Goal: Transaction & Acquisition: Book appointment/travel/reservation

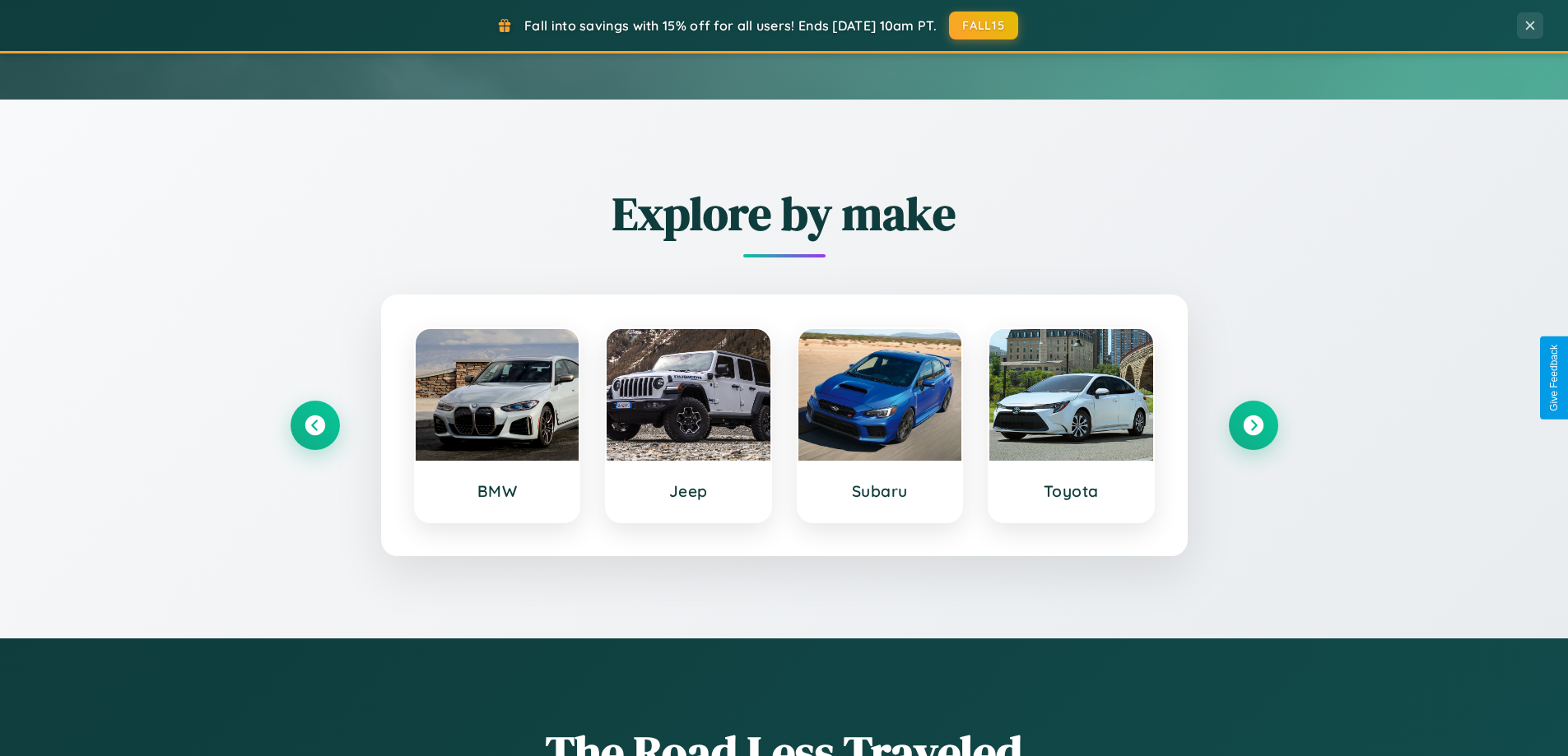
scroll to position [709, 0]
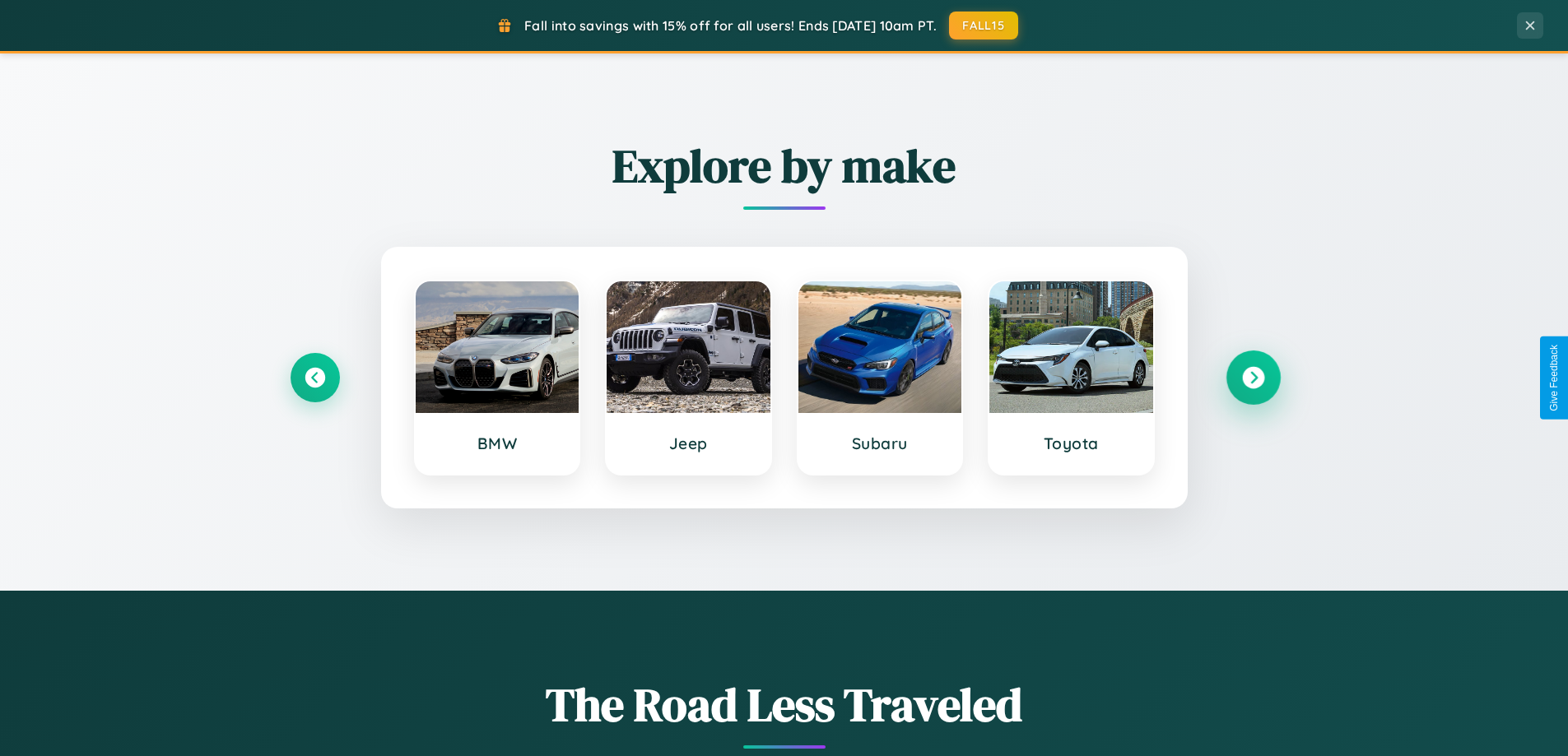
click at [1252, 377] on icon at bounding box center [1252, 377] width 22 height 22
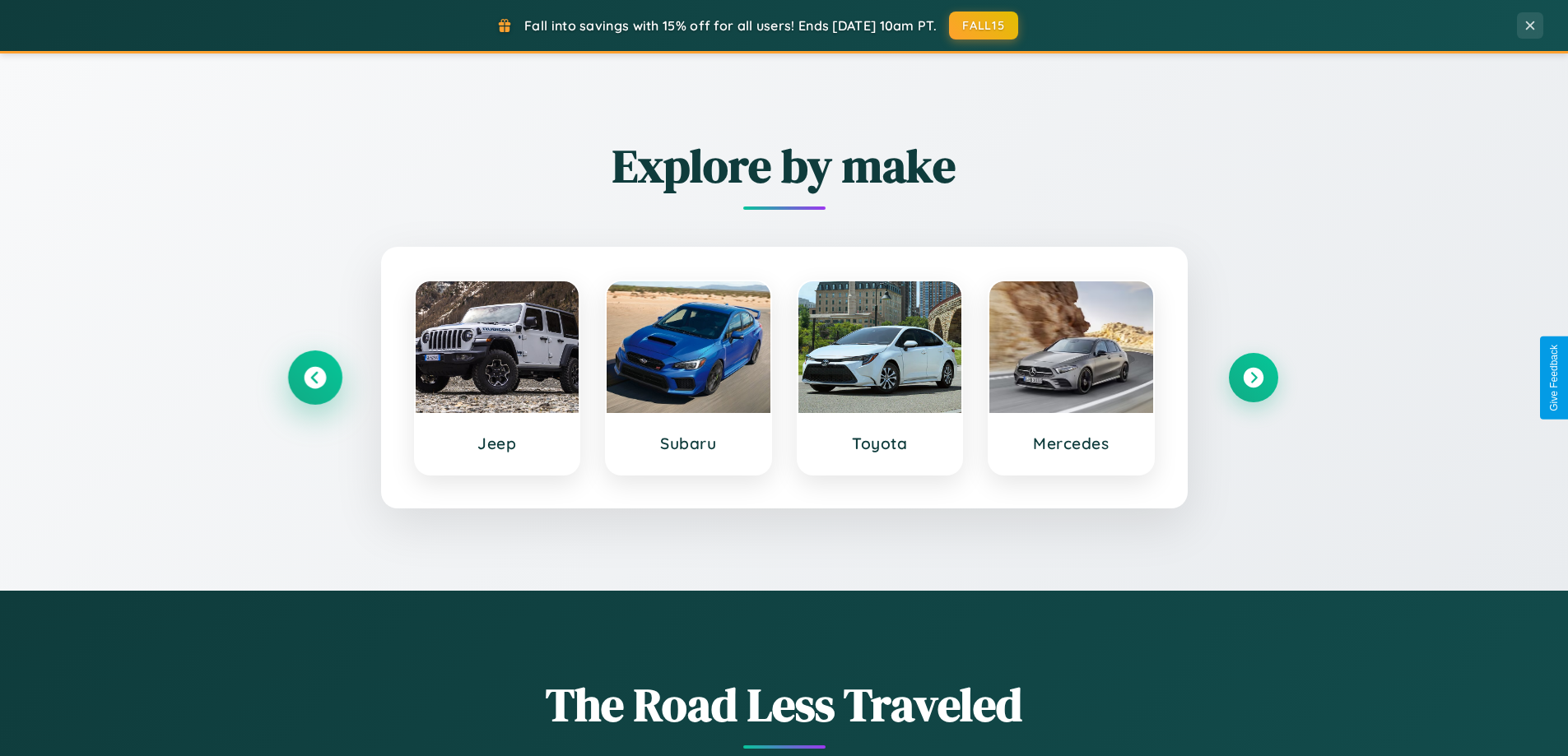
click at [314, 377] on icon at bounding box center [314, 377] width 22 height 22
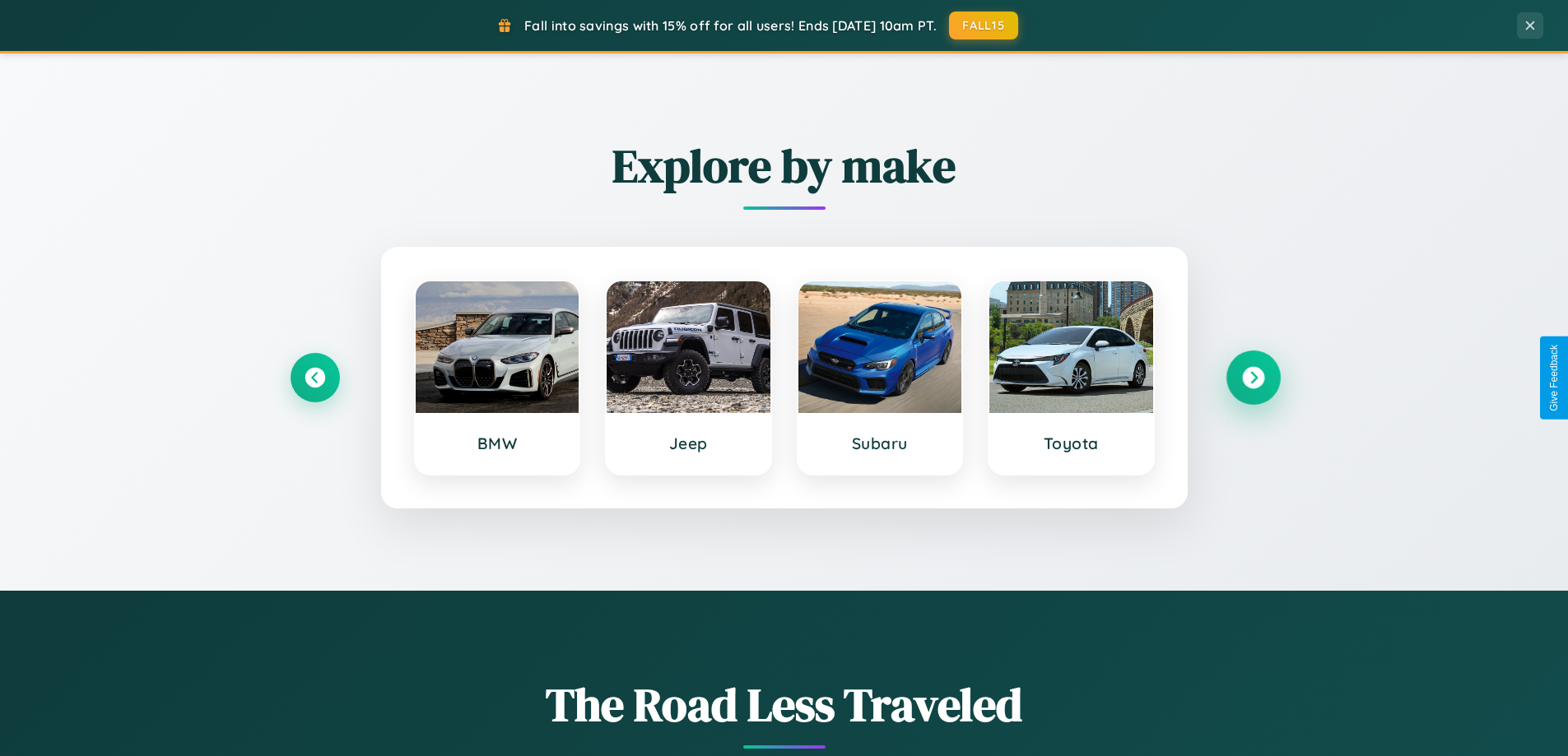
click at [1252, 377] on icon at bounding box center [1252, 377] width 22 height 22
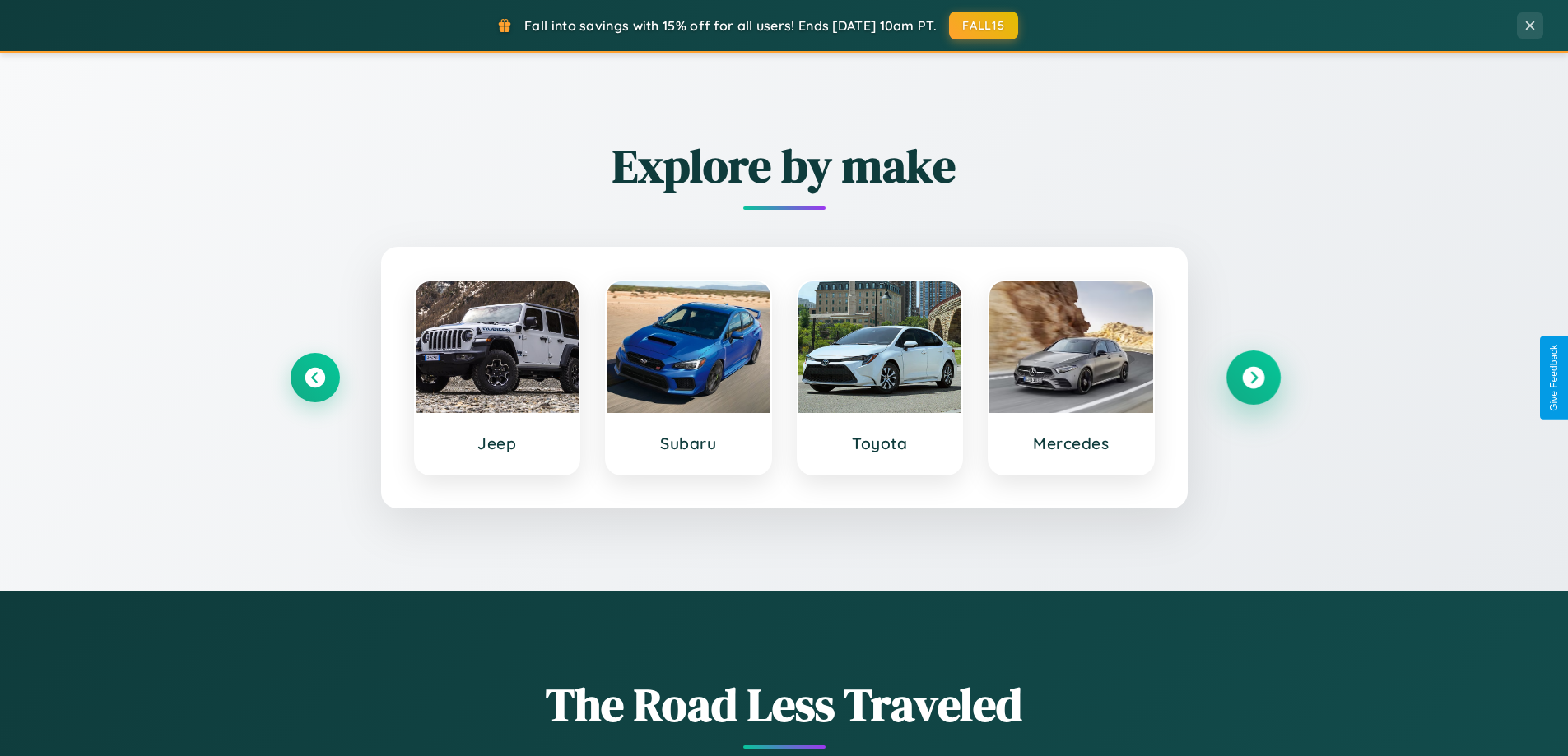
click at [1252, 377] on icon at bounding box center [1252, 377] width 22 height 22
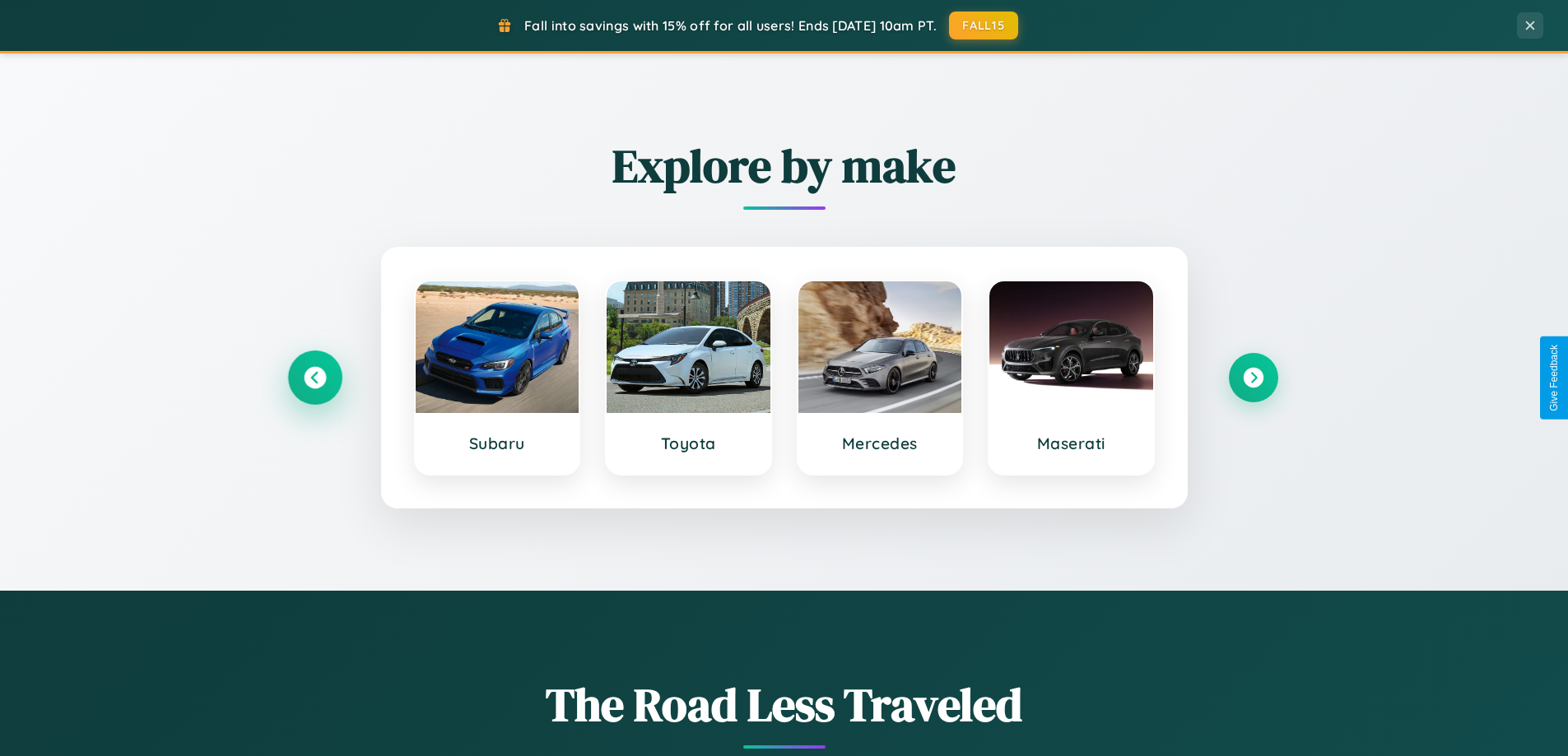
click at [314, 377] on icon at bounding box center [314, 377] width 22 height 22
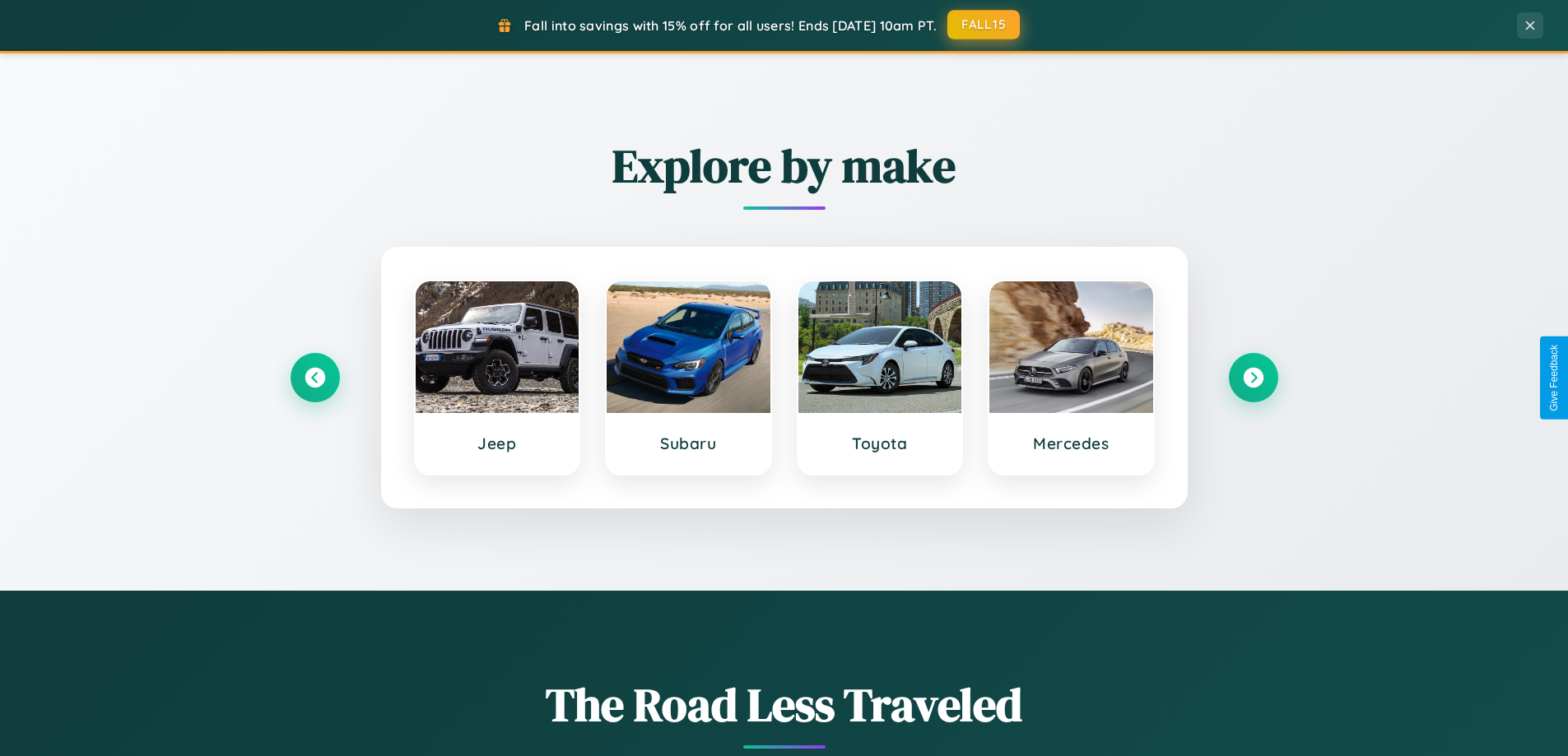
click at [984, 25] on button "FALL15" at bounding box center [983, 25] width 72 height 30
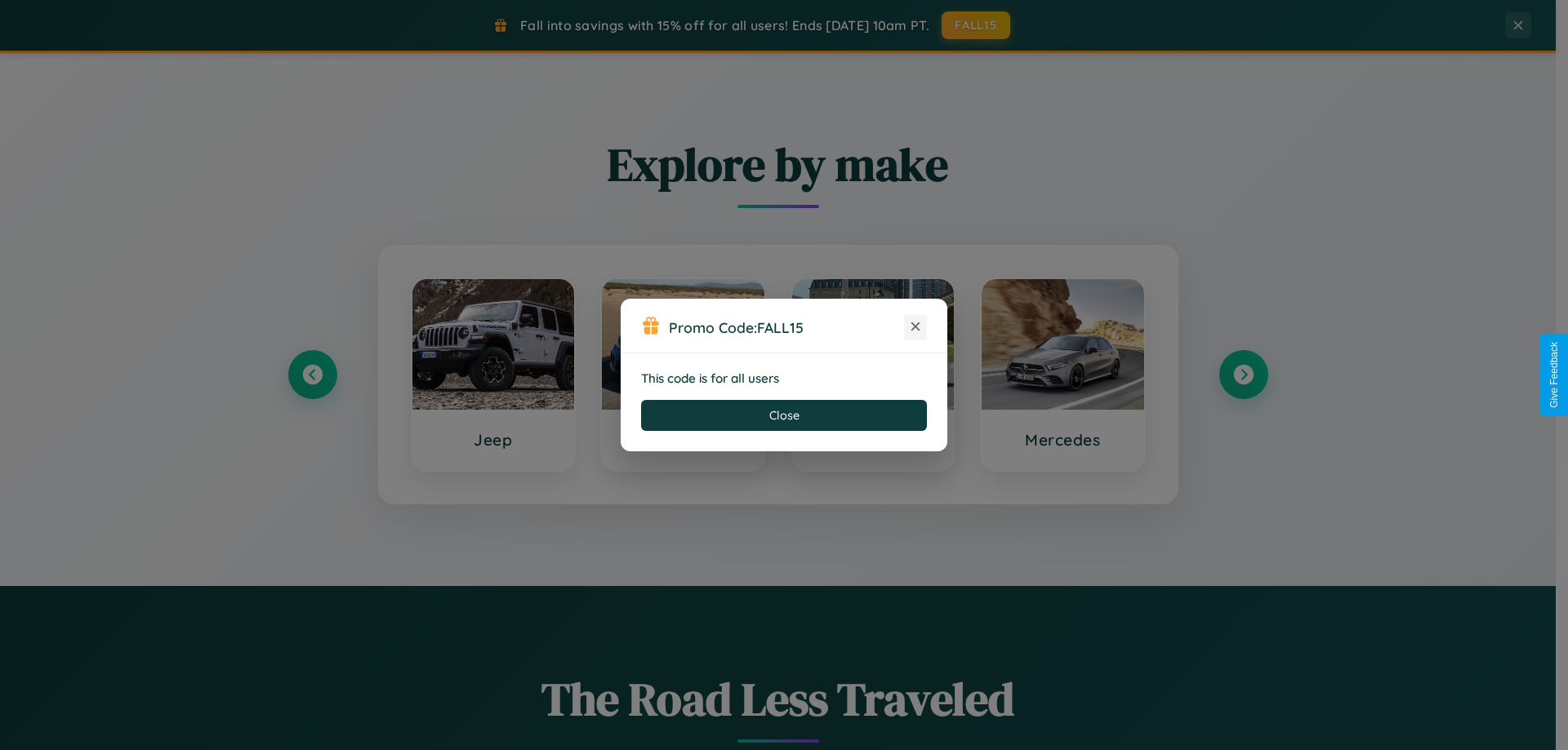
click at [915, 327] on icon at bounding box center [915, 326] width 17 height 17
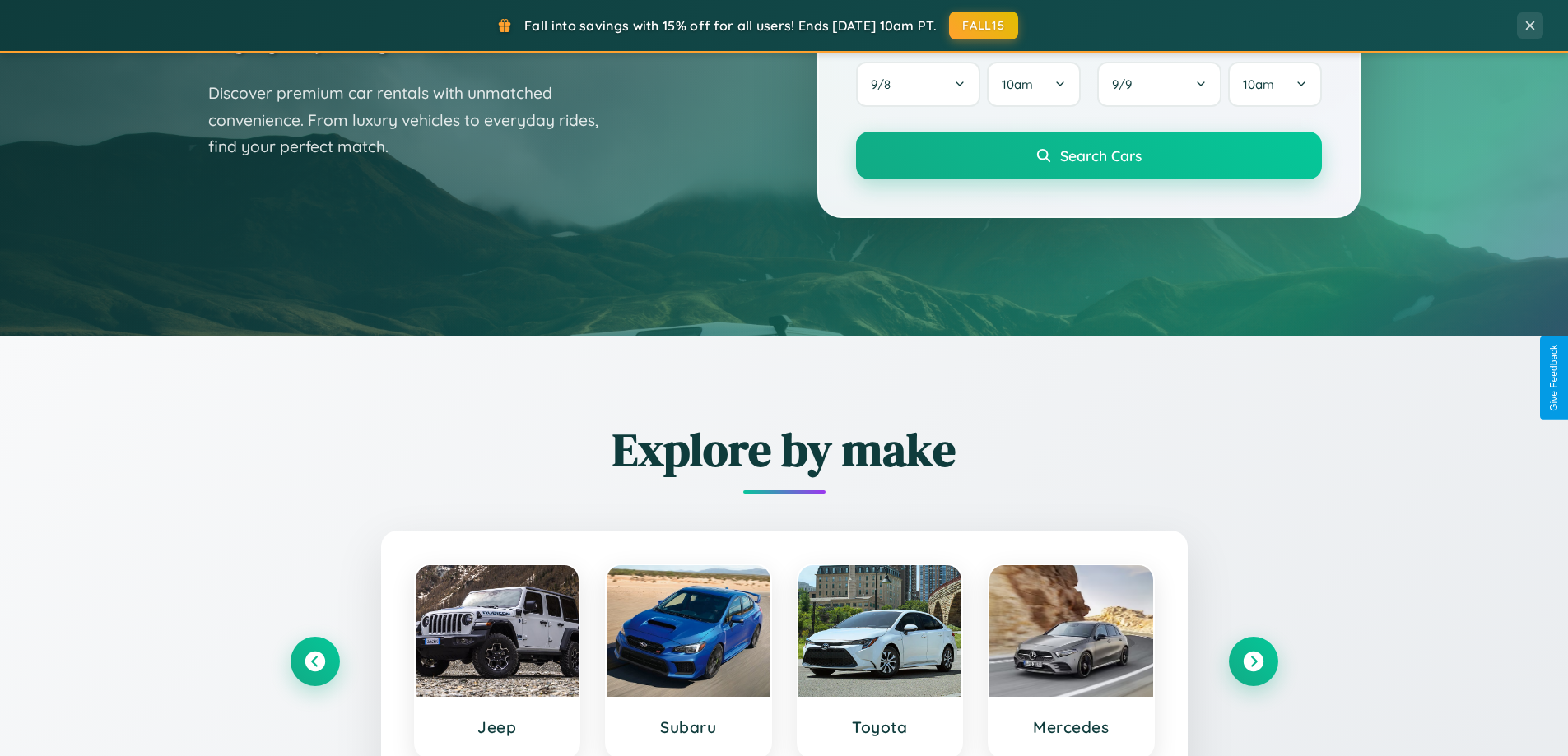
scroll to position [48, 0]
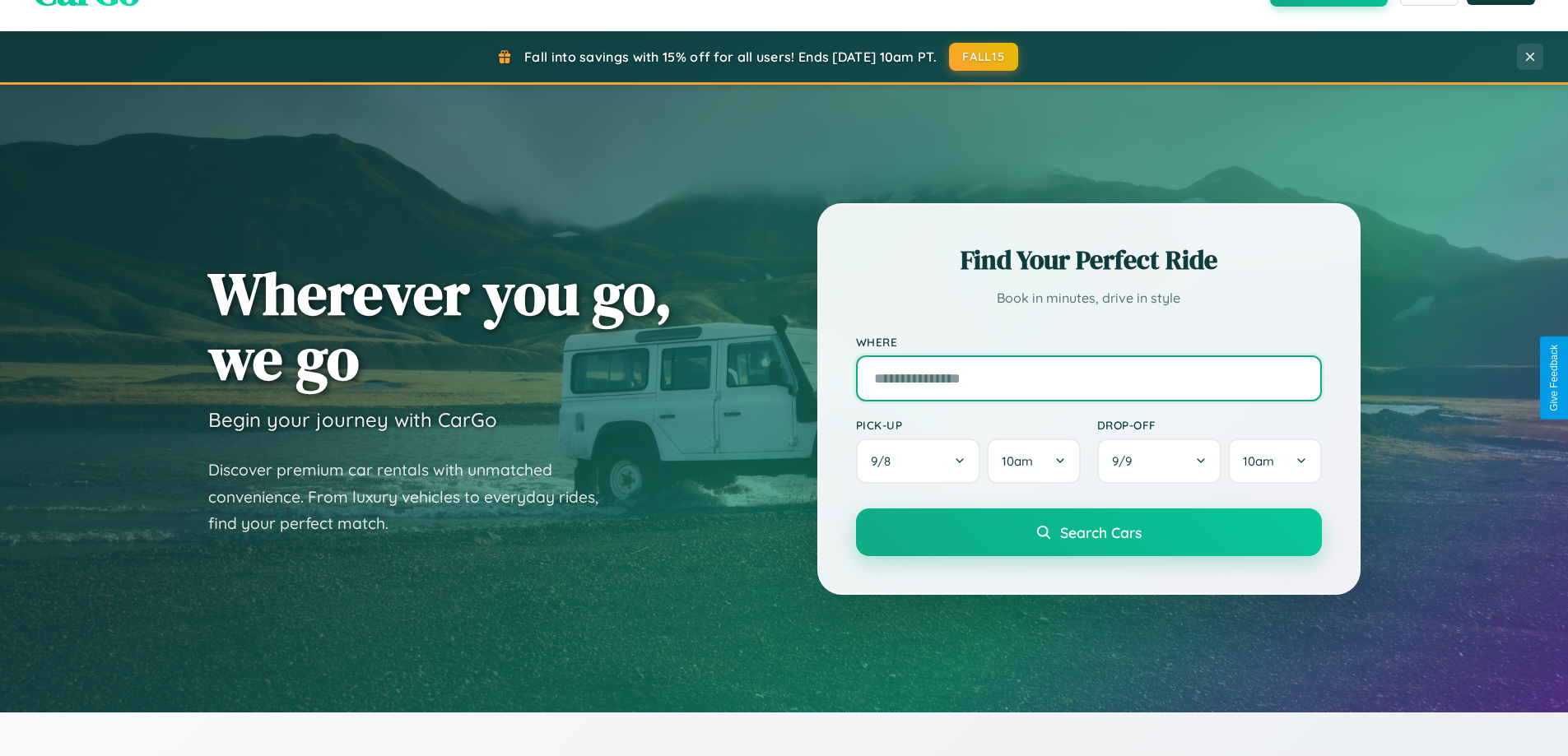
click at [1088, 377] on input "text" at bounding box center [1089, 378] width 466 height 46
type input "**********"
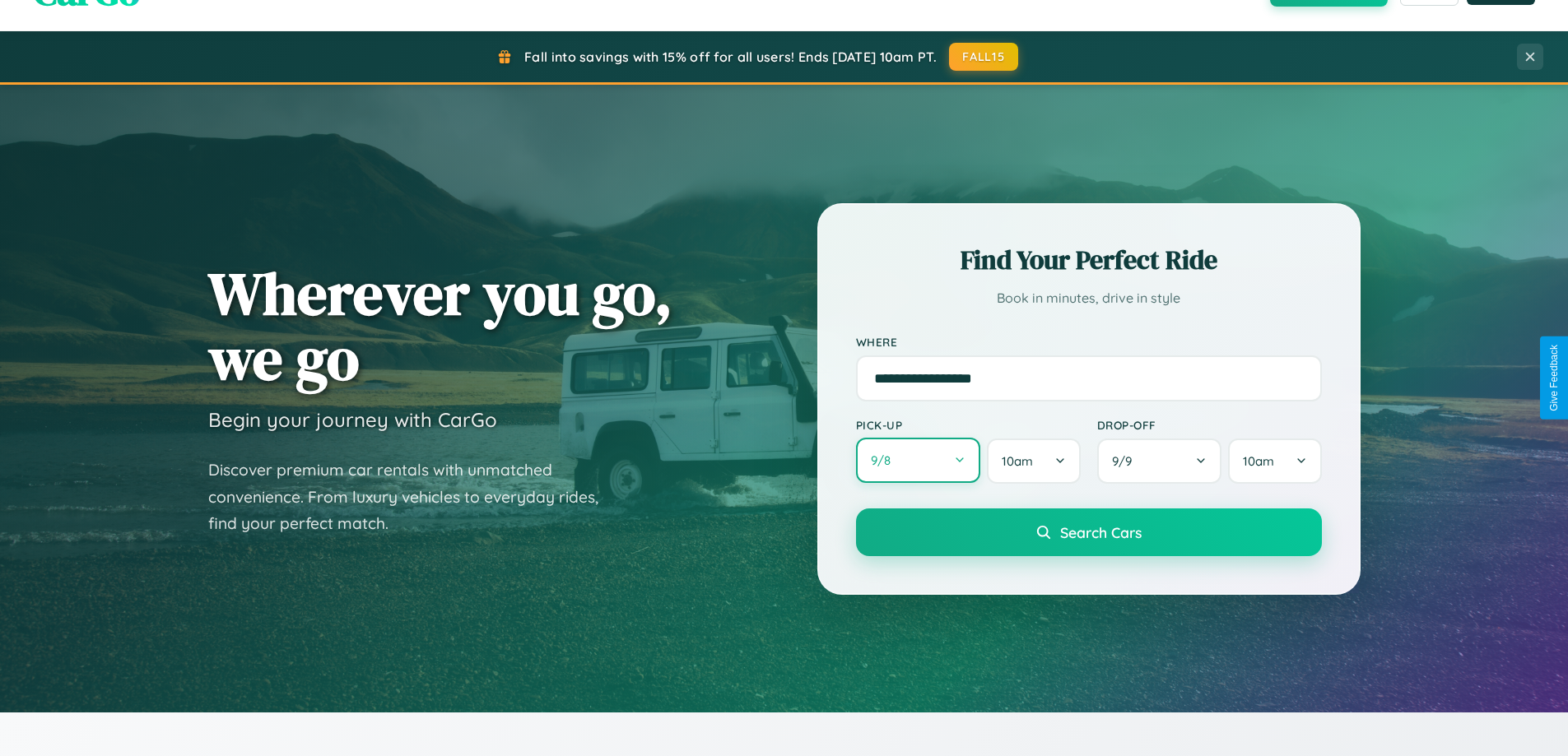
click at [917, 461] on button "9 / 8" at bounding box center [918, 460] width 125 height 45
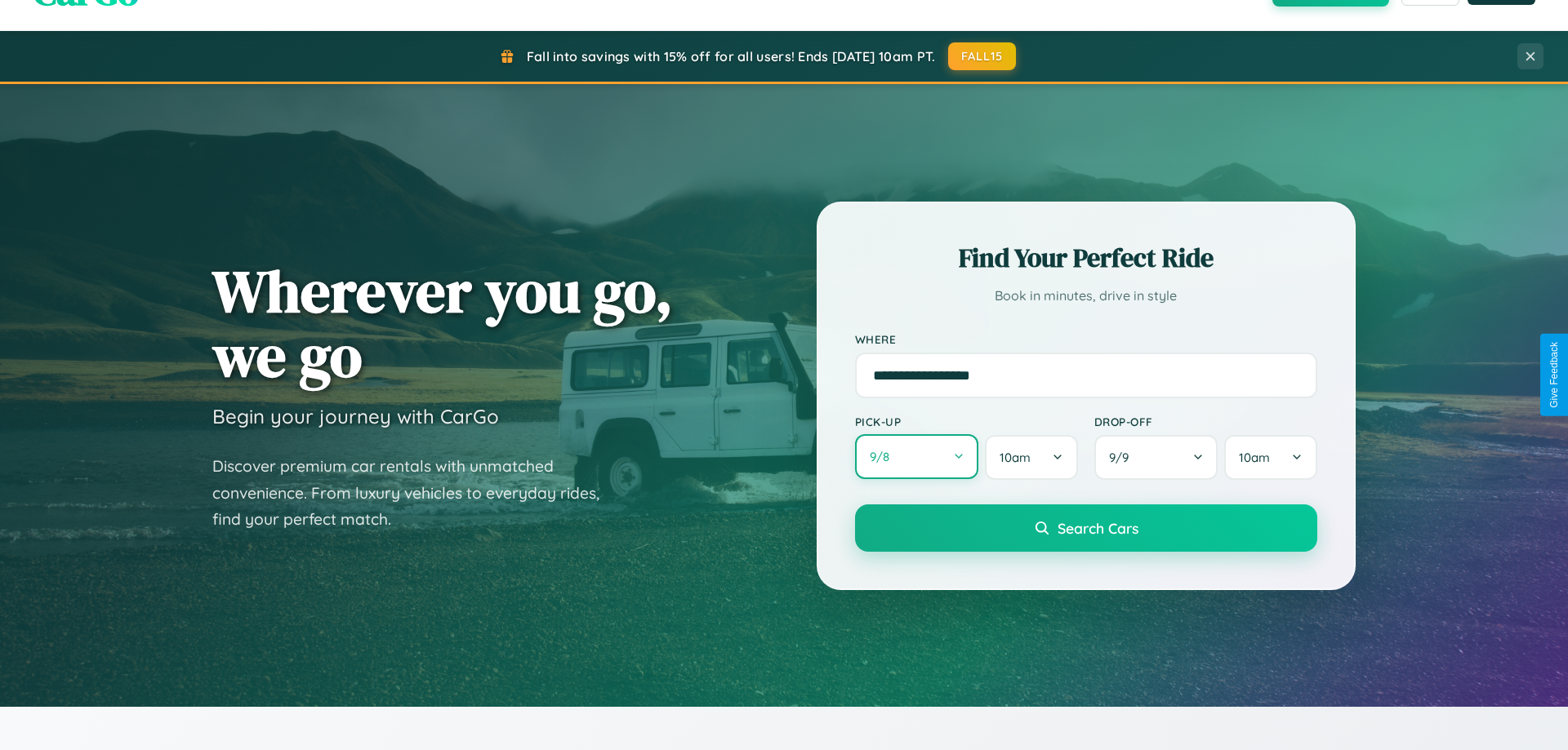
select select "*"
select select "****"
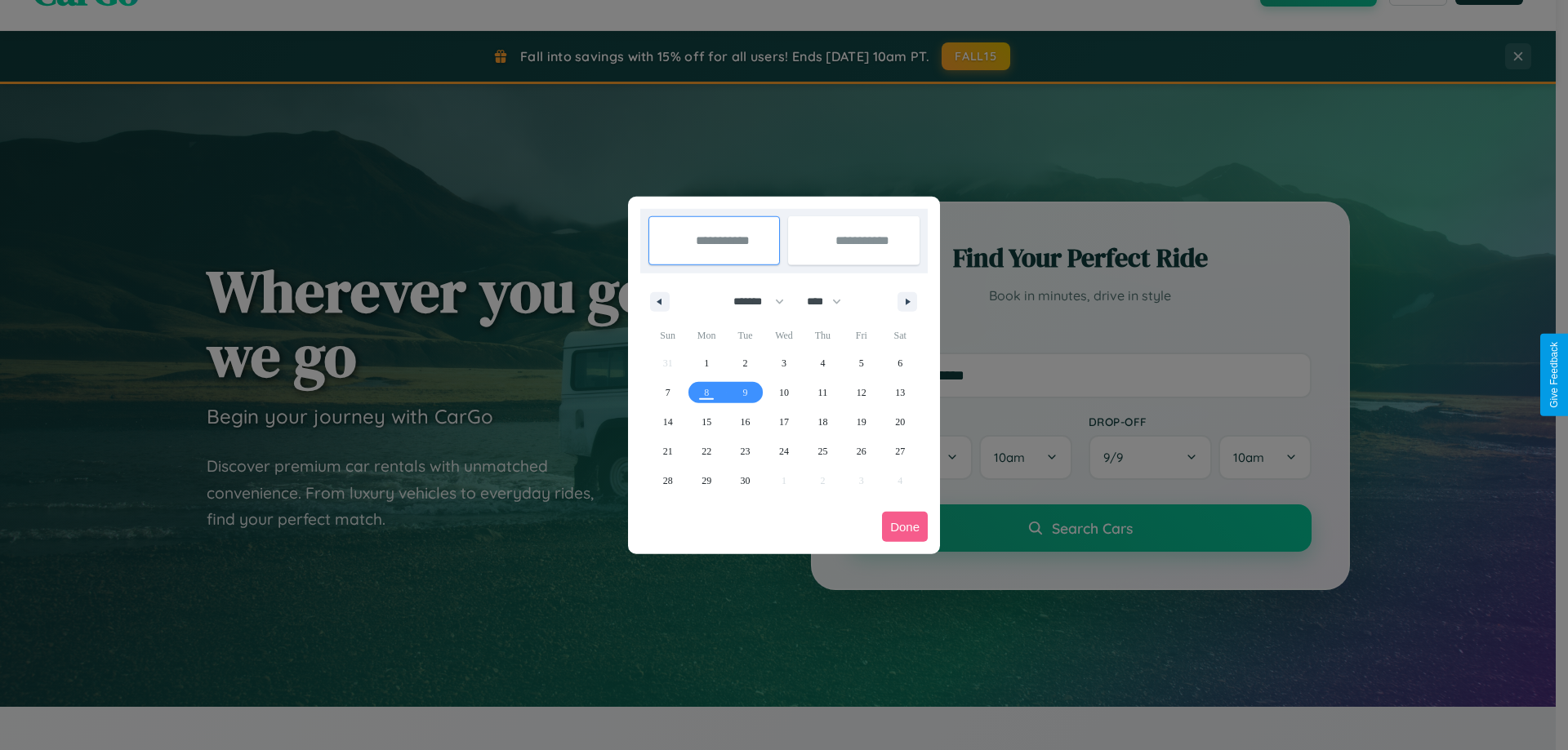
drag, startPoint x: 751, startPoint y: 301, endPoint x: 784, endPoint y: 327, distance: 42.0
click at [751, 301] on select "******* ******** ***** ***** *** **** **** ****** ********* ******* ******** **…" at bounding box center [756, 301] width 70 height 27
select select "*"
click at [832, 301] on select "**** **** **** **** **** **** **** **** **** **** **** **** **** **** **** ****…" at bounding box center [823, 301] width 49 height 27
select select "****"
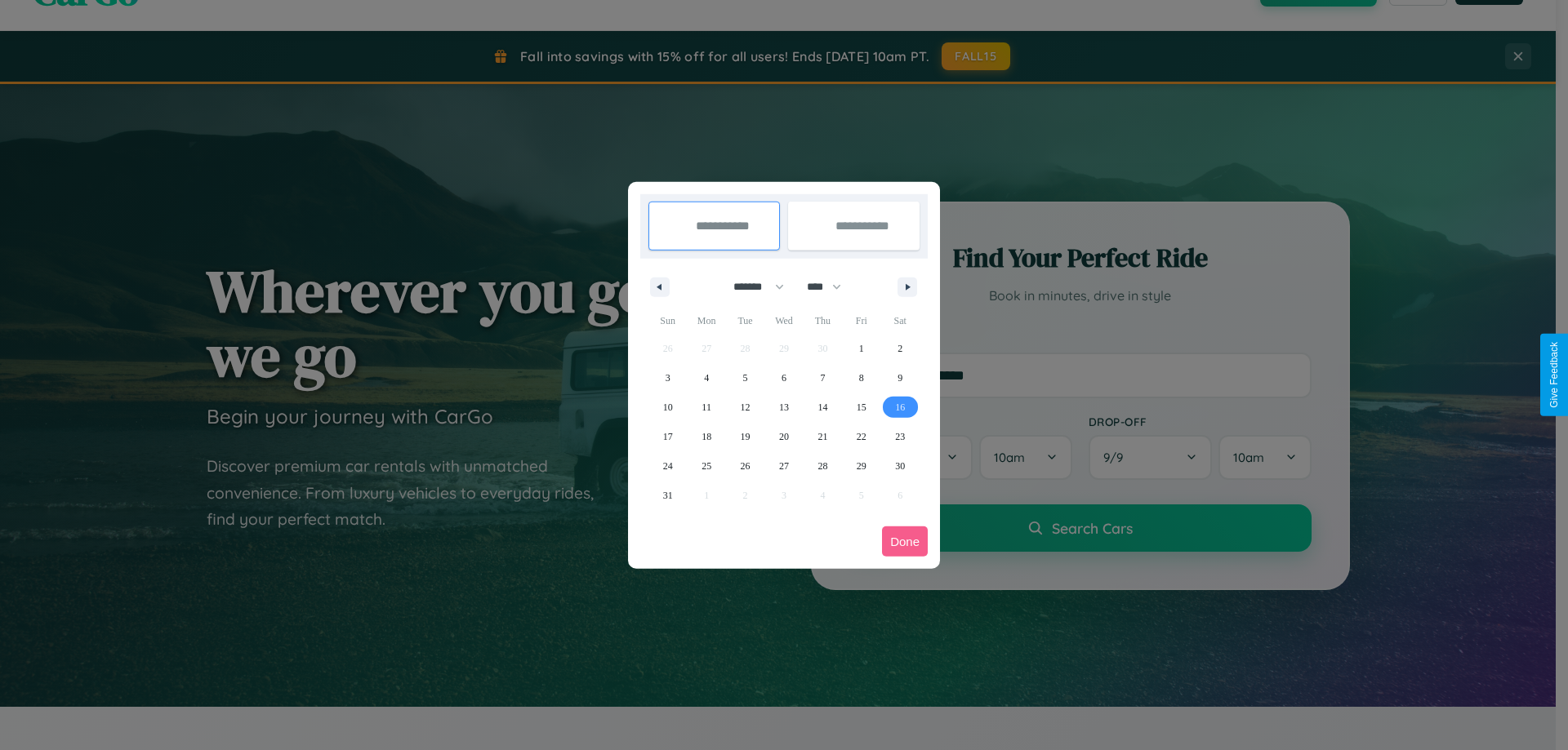
click at [900, 406] on span "16" at bounding box center [900, 407] width 10 height 30
type input "**********"
click at [744, 436] on span "19" at bounding box center [745, 437] width 10 height 30
type input "**********"
click at [905, 541] on button "Done" at bounding box center [905, 542] width 45 height 31
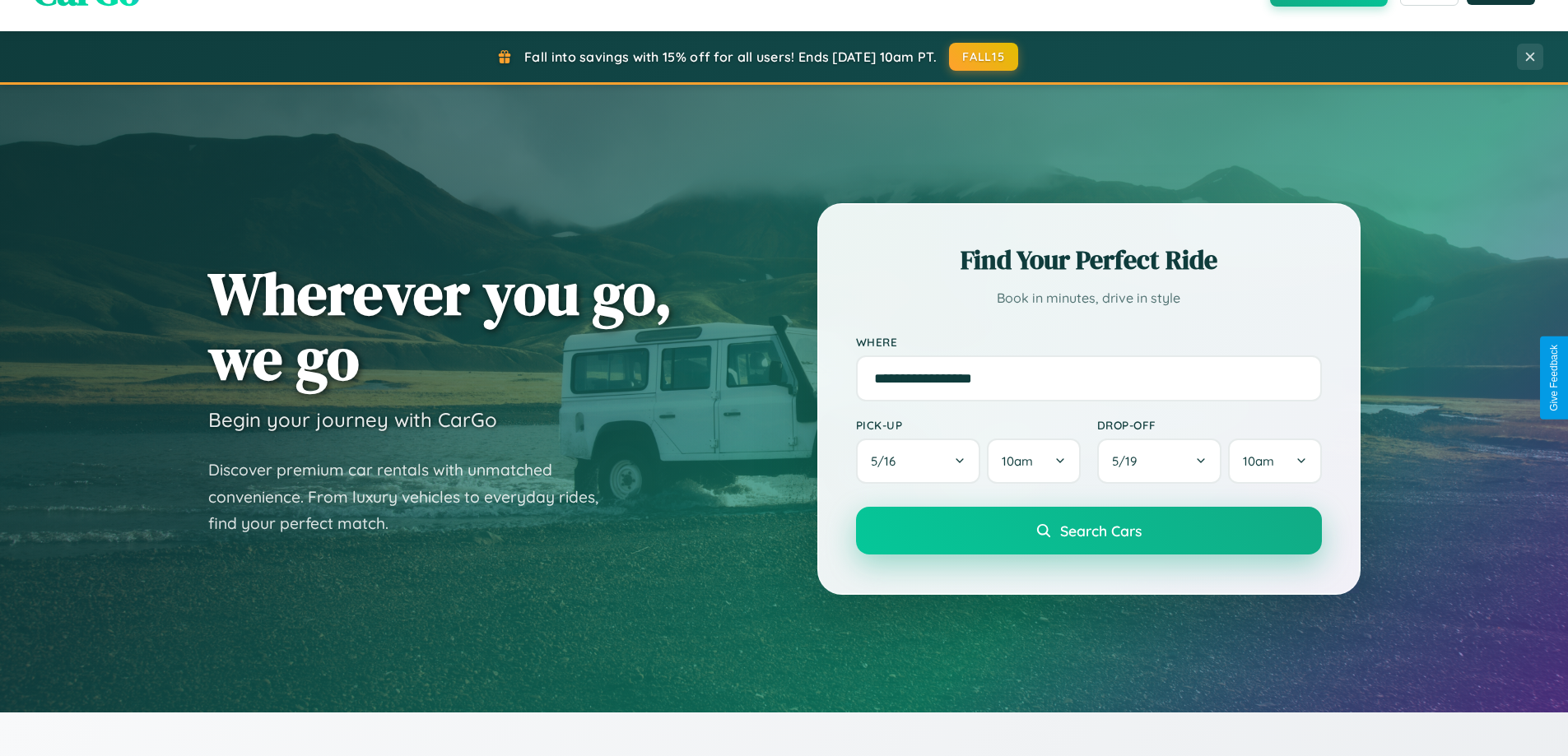
click at [1088, 531] on span "Search Cars" at bounding box center [1100, 530] width 82 height 18
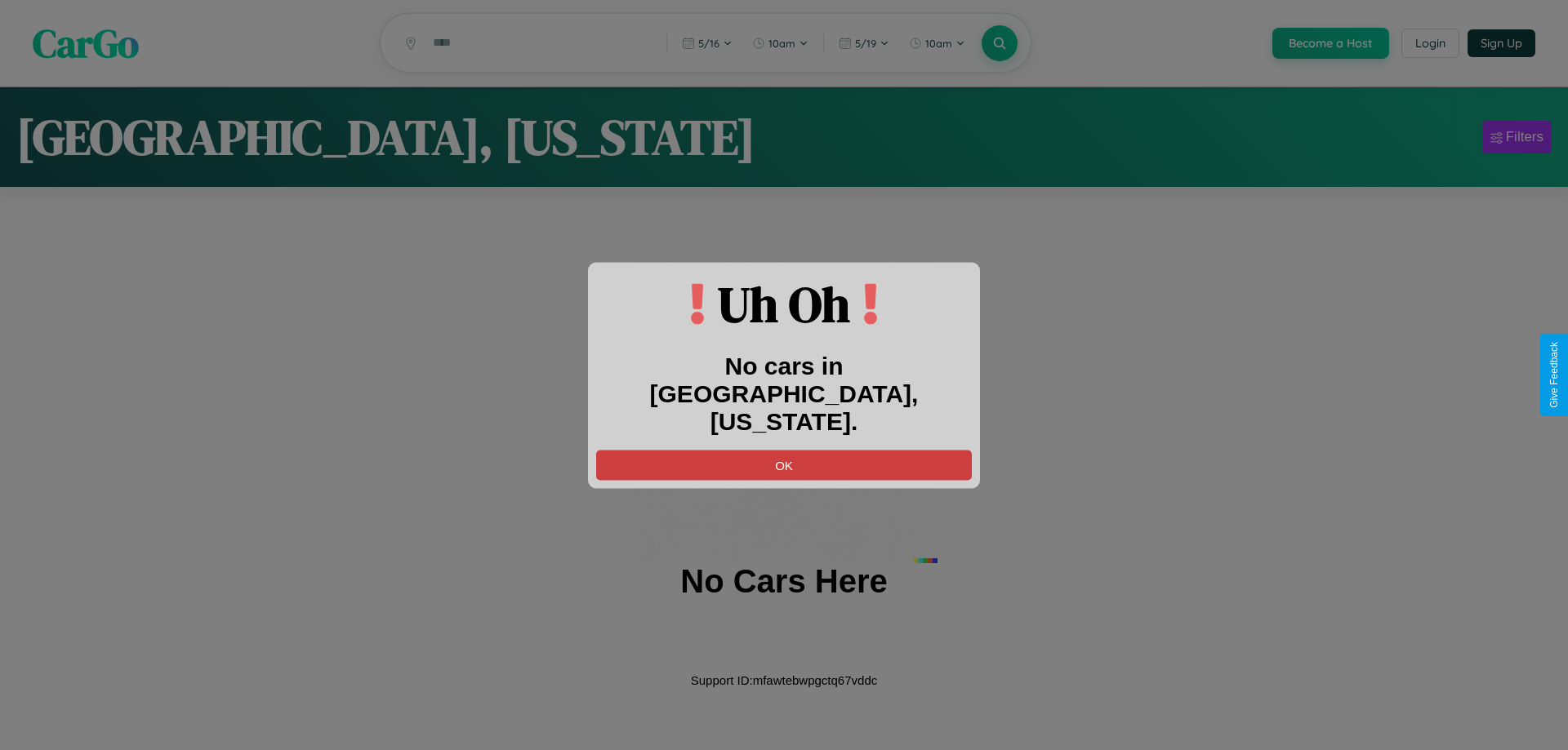
click at [784, 450] on button "OK" at bounding box center [784, 465] width 375 height 31
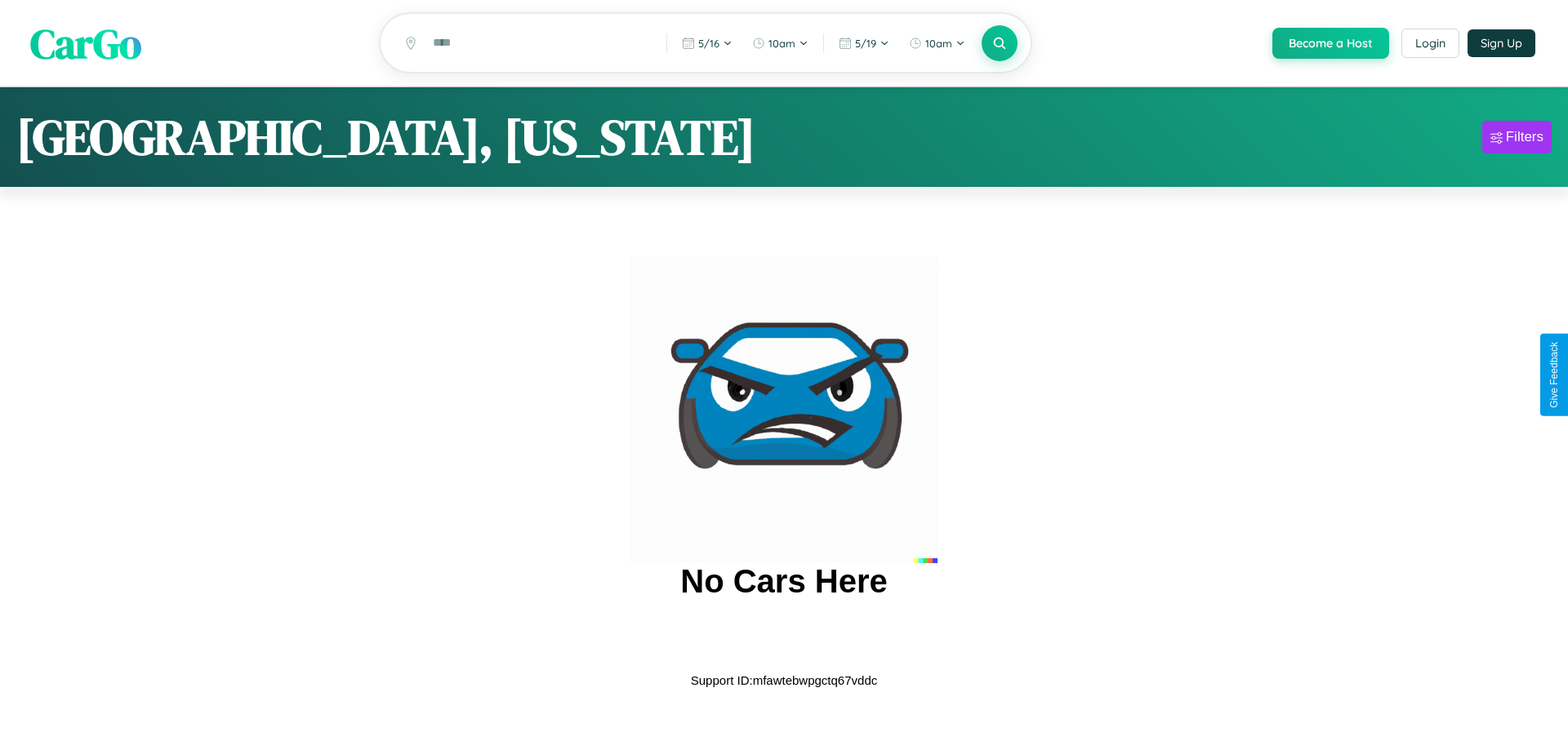
click at [86, 44] on span "CarGo" at bounding box center [86, 43] width 111 height 57
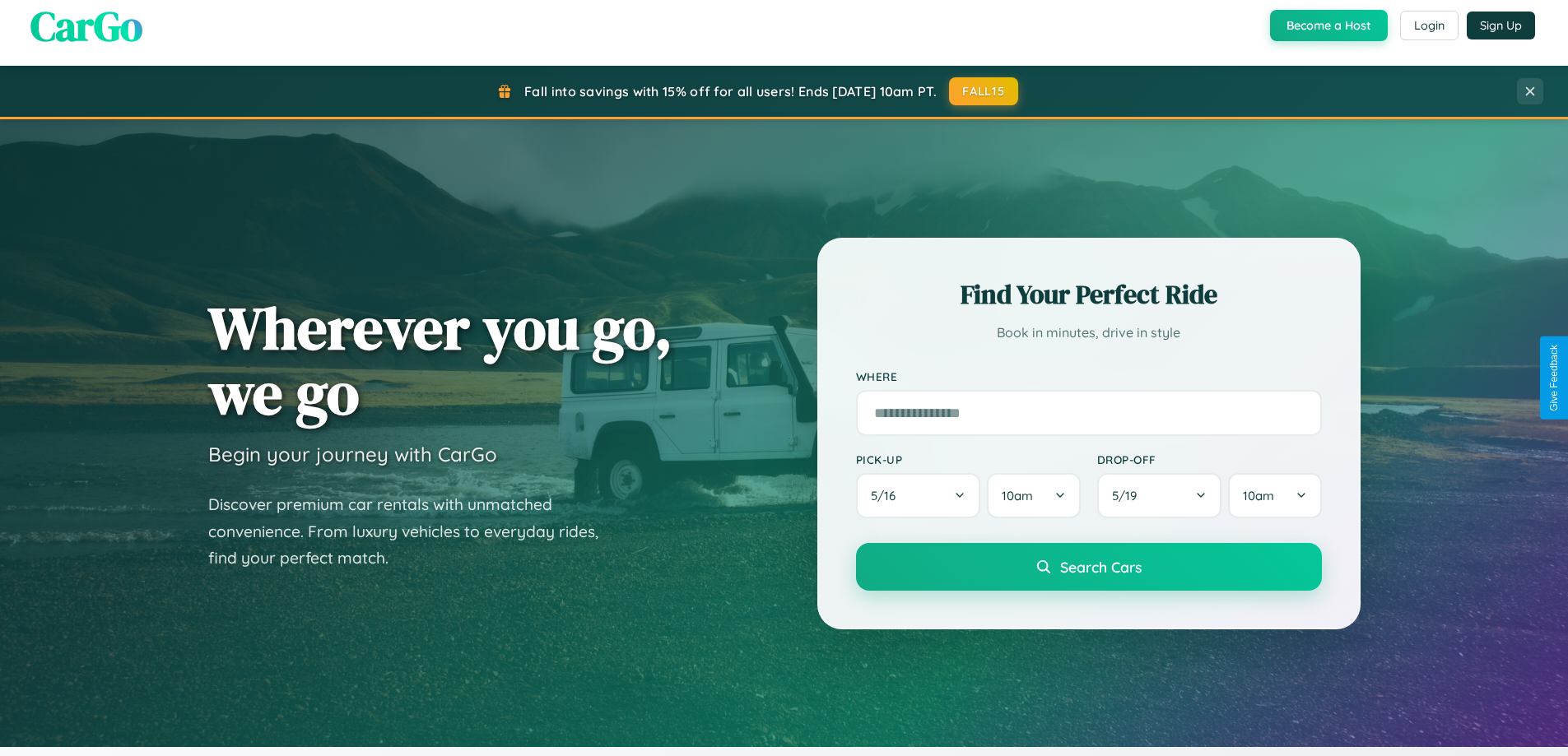
scroll to position [3166, 0]
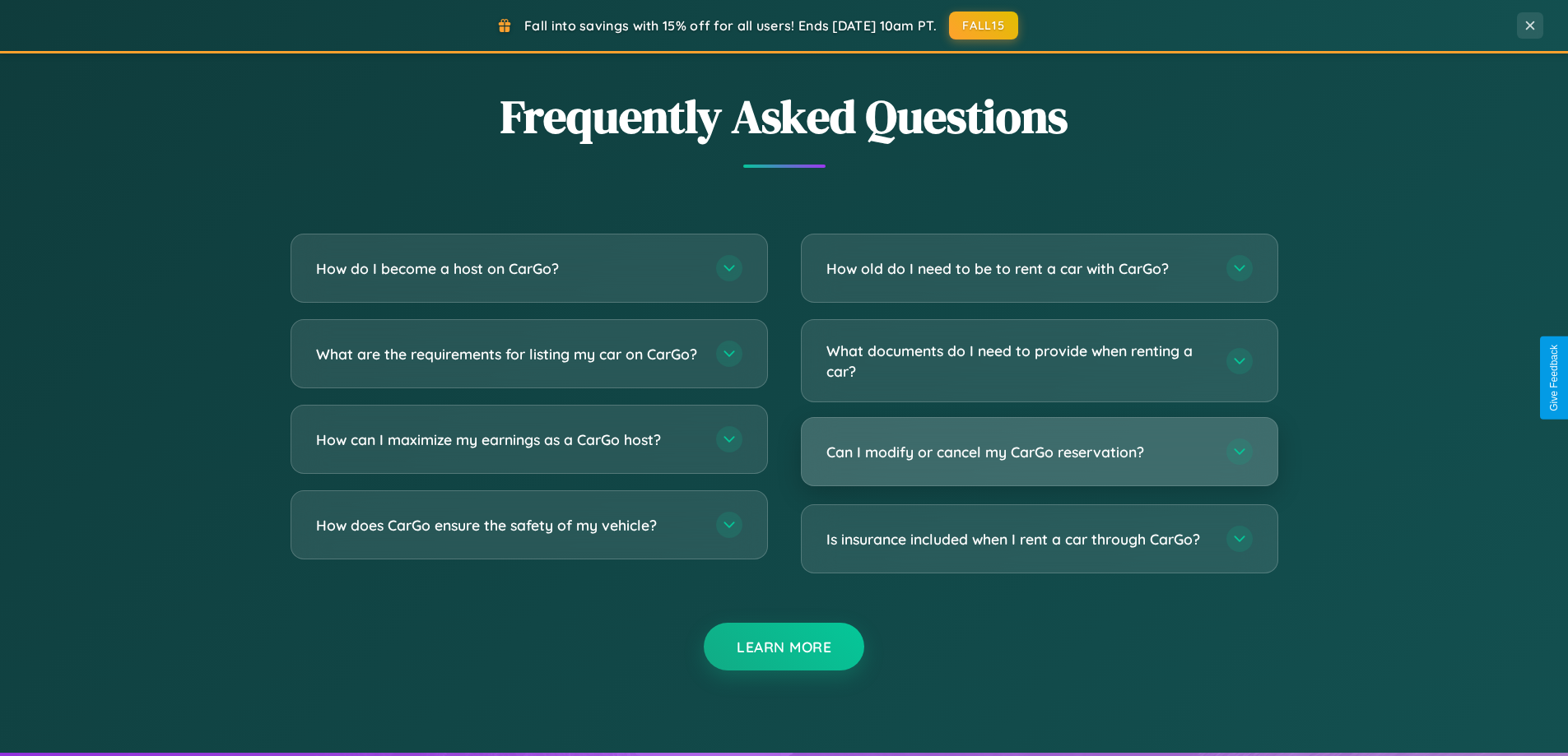
click at [1039, 452] on h3 "Can I modify or cancel my CarGo reservation?" at bounding box center [1017, 451] width 383 height 20
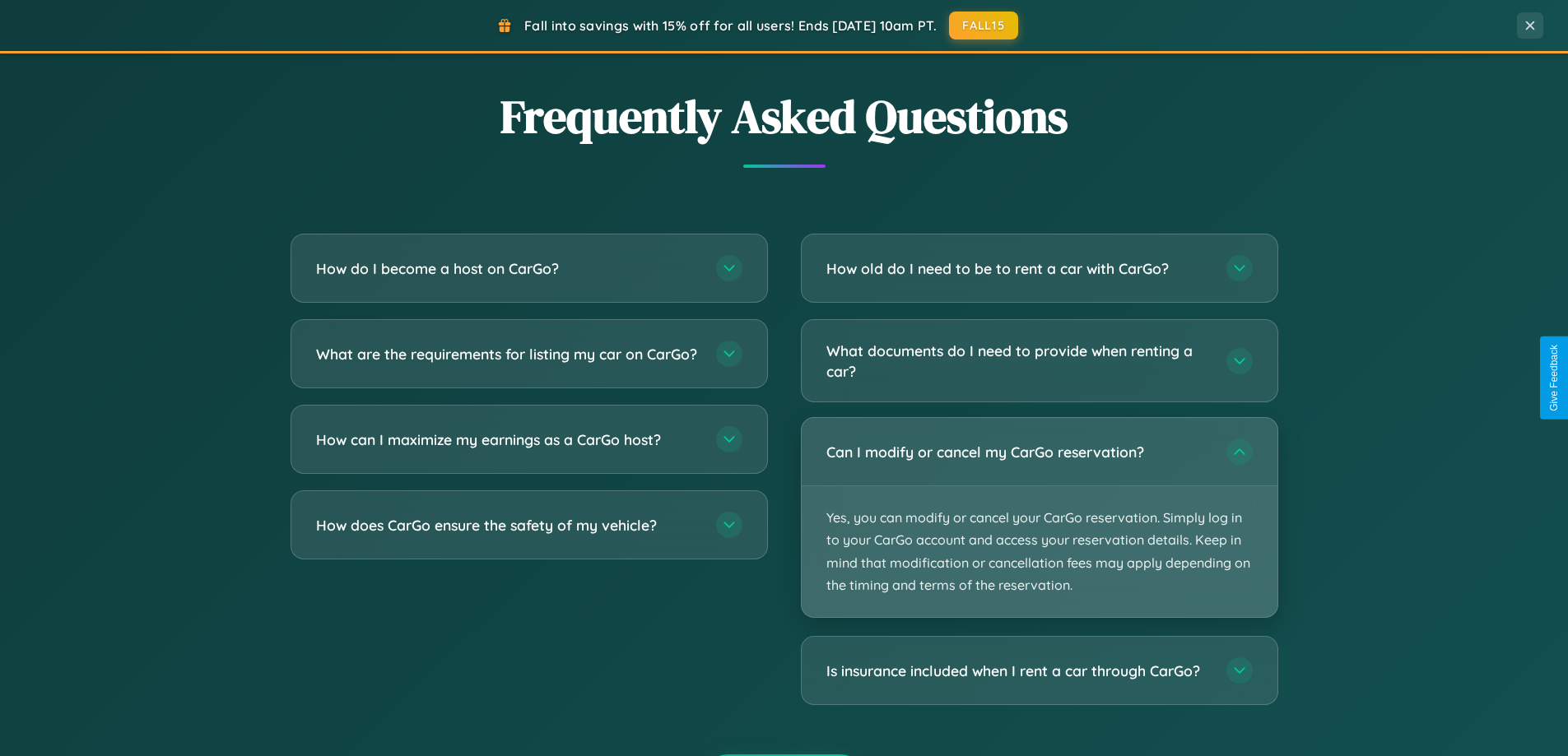
click at [1039, 518] on p "Yes, you can modify or cancel your CarGo reservation. Simply log in to your Car…" at bounding box center [1039, 551] width 476 height 131
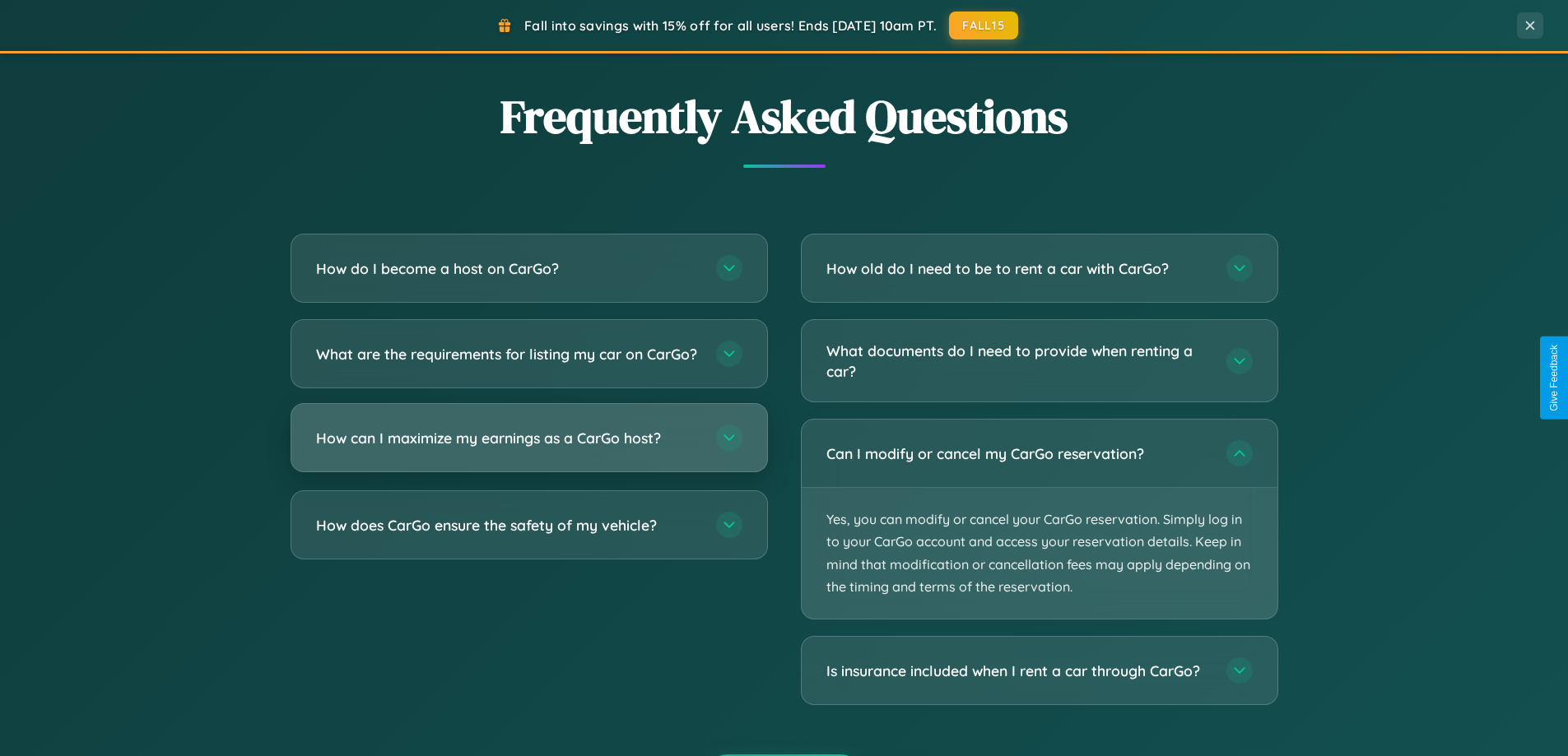
click at [529, 448] on h3 "How can I maximize my earnings as a CarGo host?" at bounding box center [507, 438] width 383 height 20
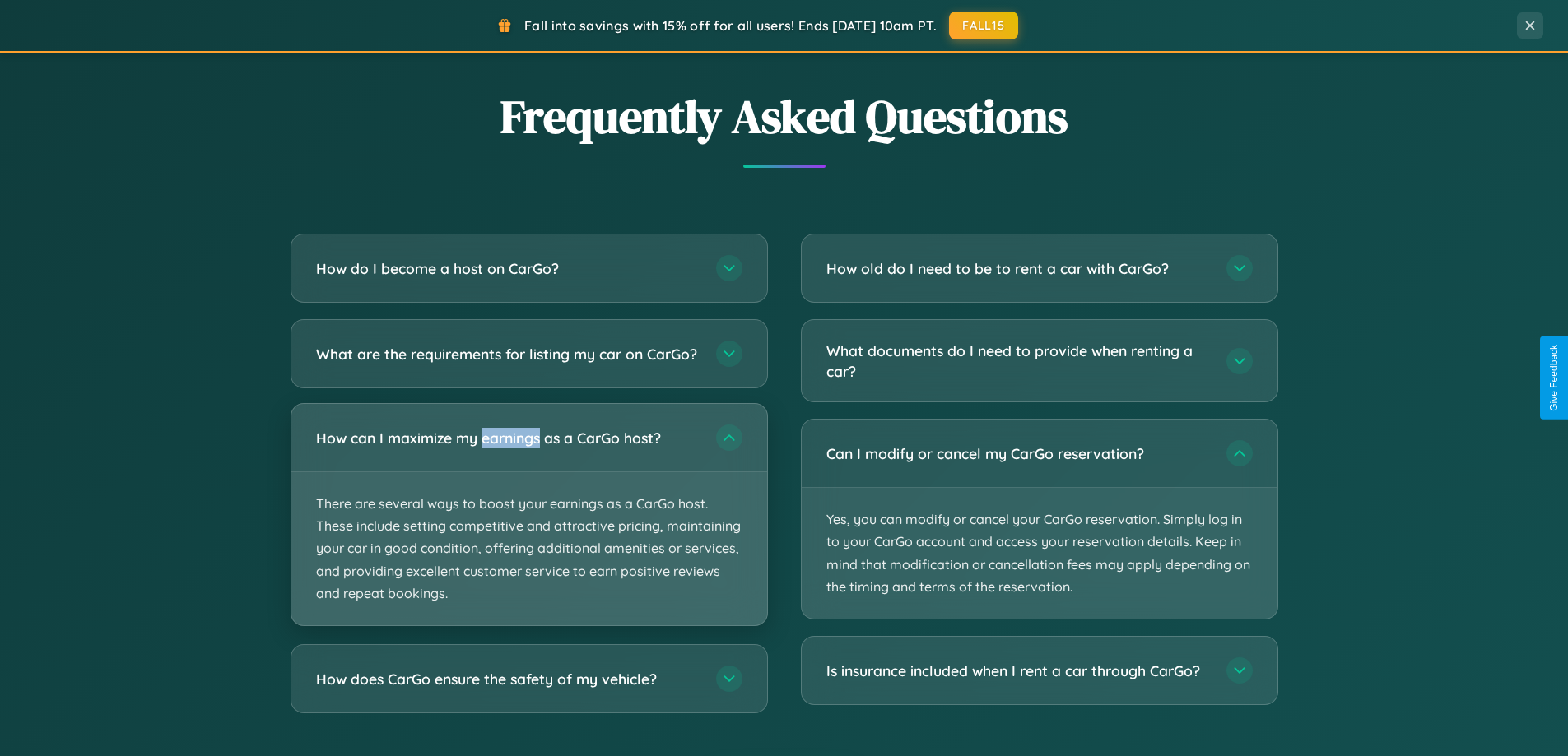
click at [529, 528] on p "There are several ways to boost your earnings as a CarGo host. These include se…" at bounding box center [529, 549] width 476 height 153
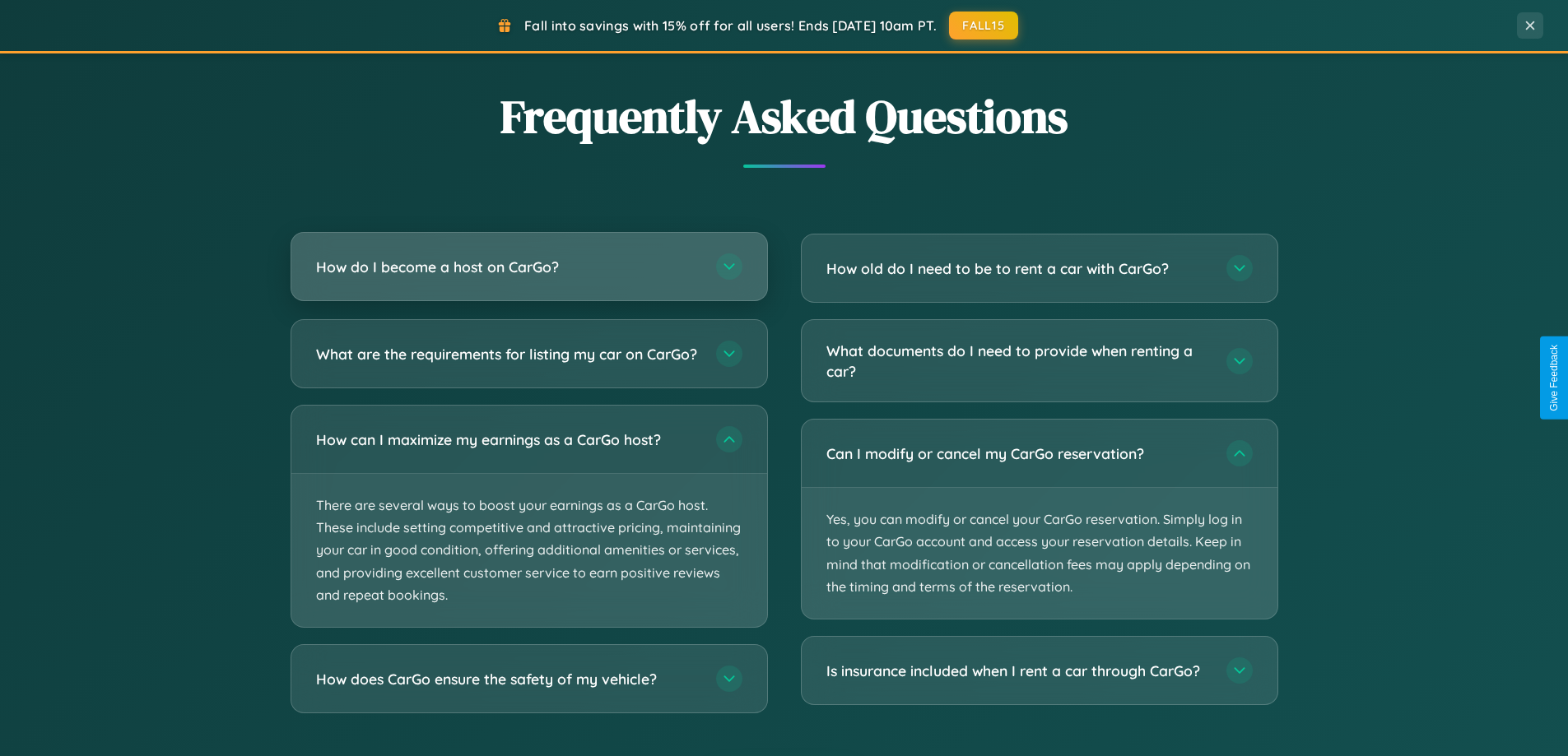
click at [529, 267] on h3 "How do I become a host on CarGo?" at bounding box center [507, 266] width 383 height 20
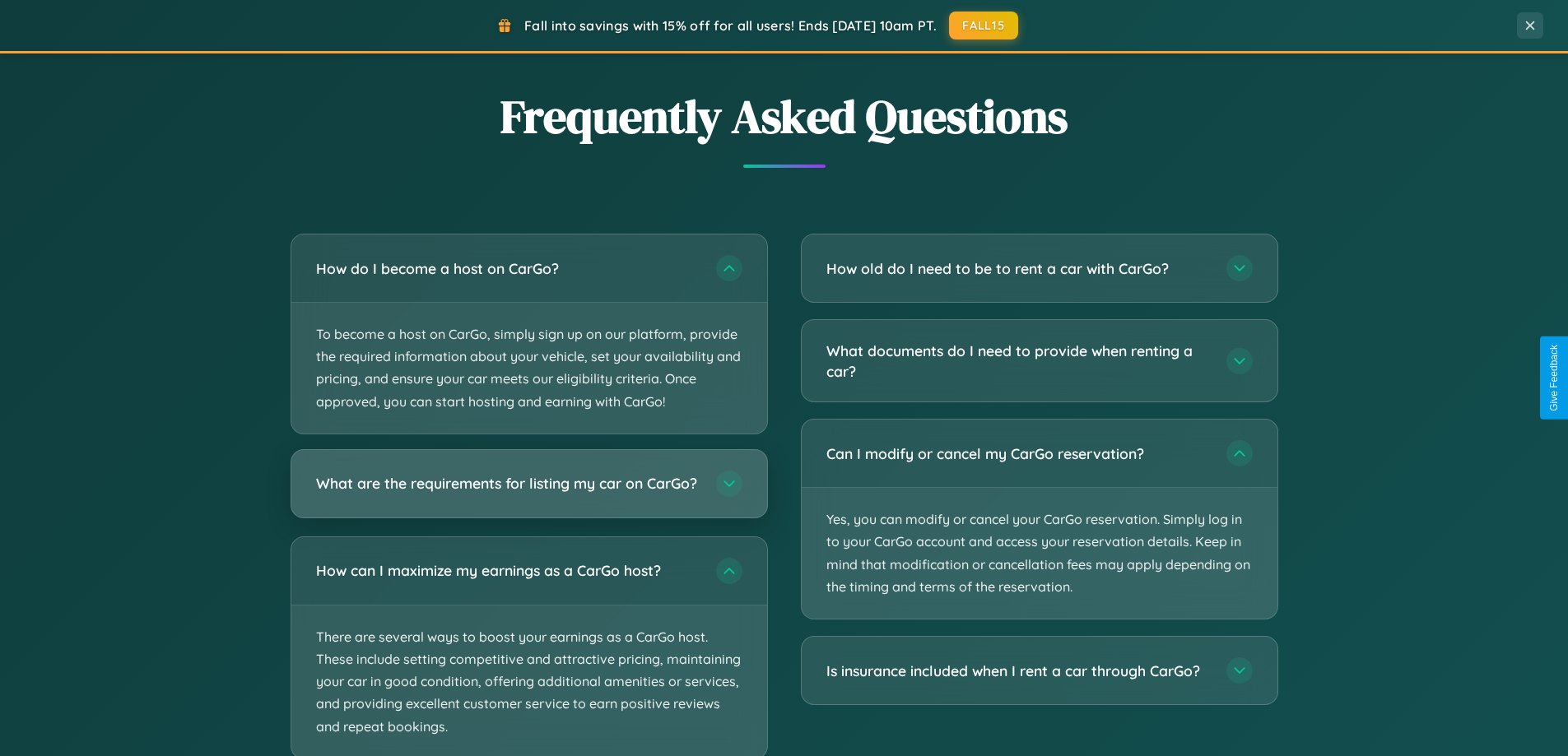
click at [529, 492] on h3 "What are the requirements for listing my car on CarGo?" at bounding box center [507, 483] width 383 height 20
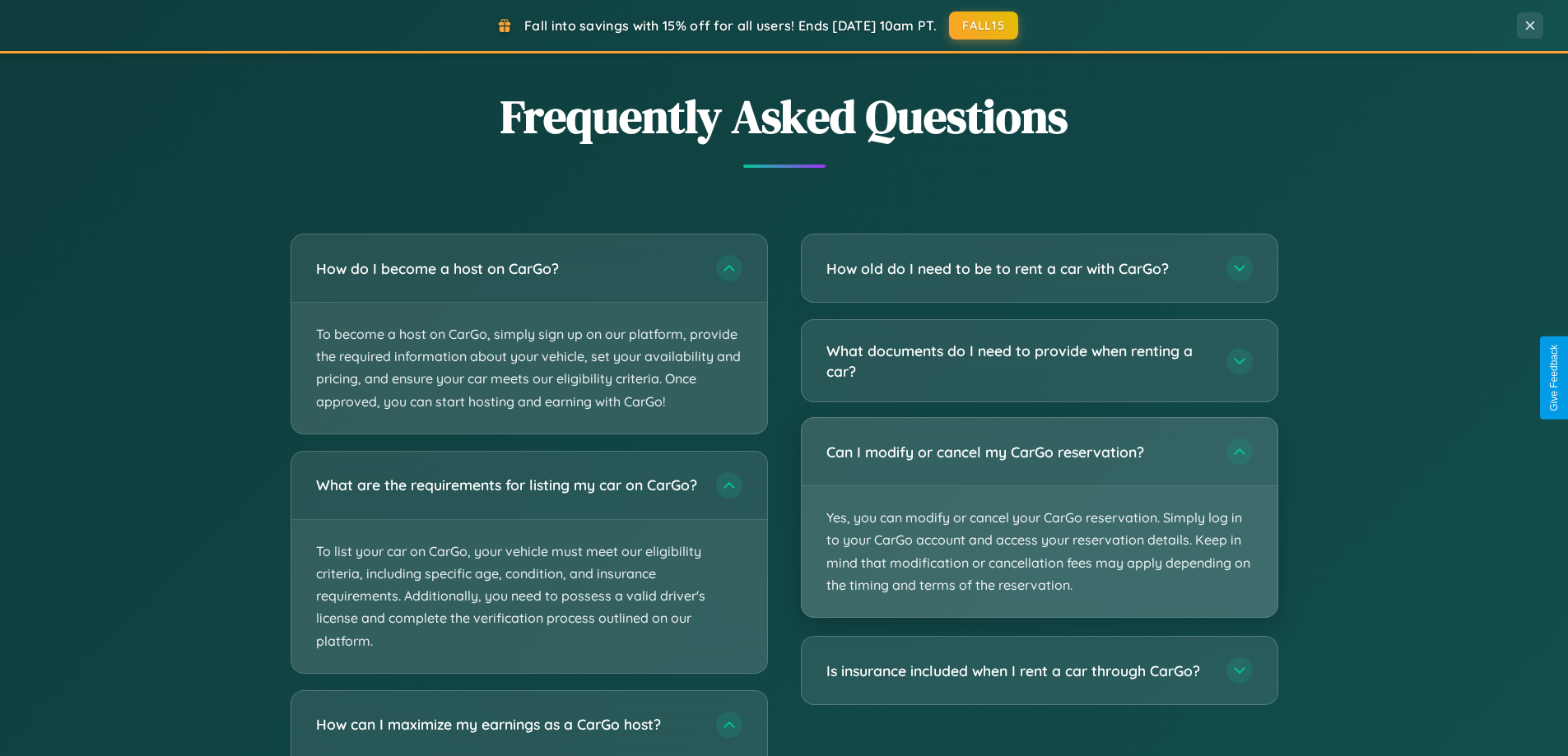
click at [1039, 518] on p "Yes, you can modify or cancel your CarGo reservation. Simply log in to your Car…" at bounding box center [1039, 551] width 476 height 131
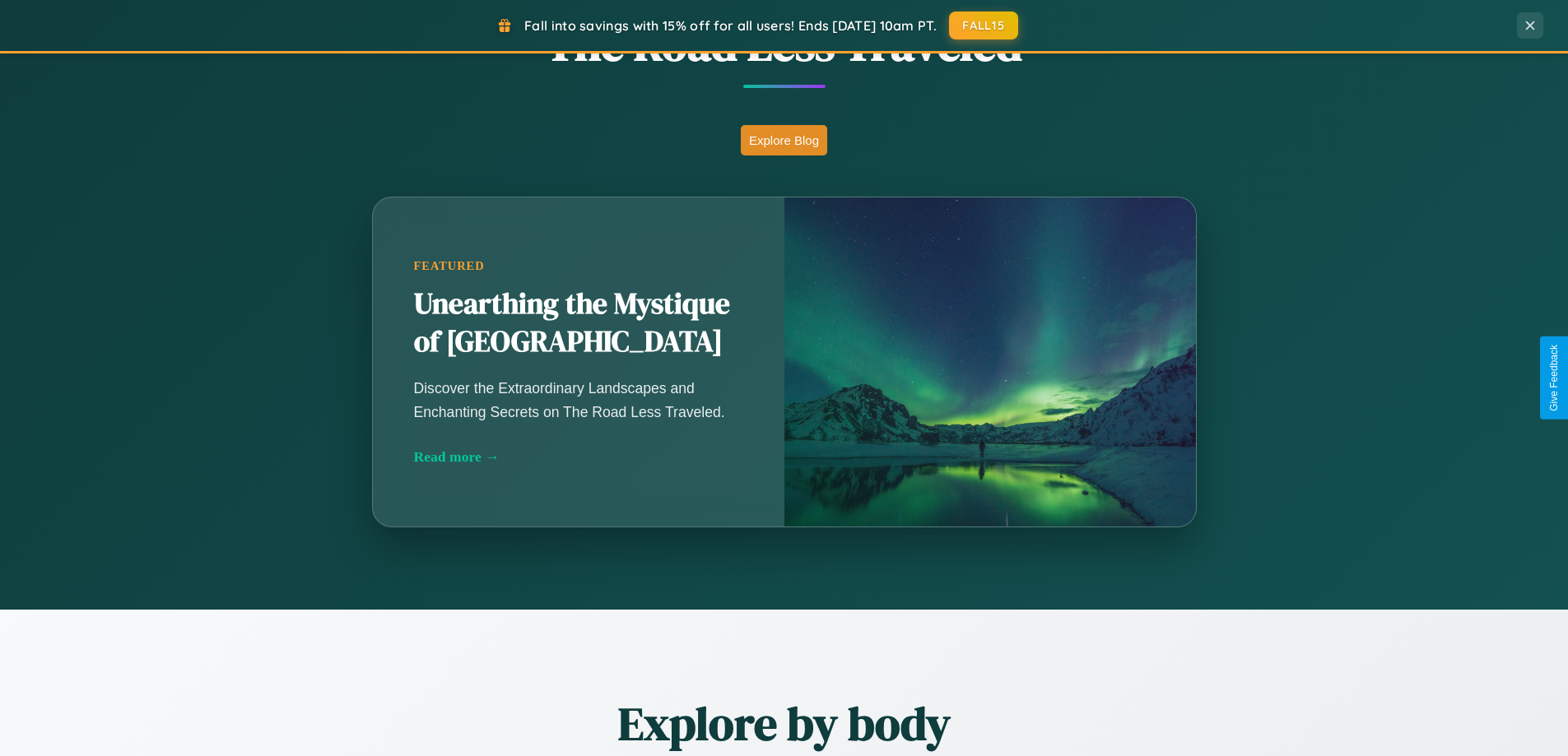
scroll to position [1132, 0]
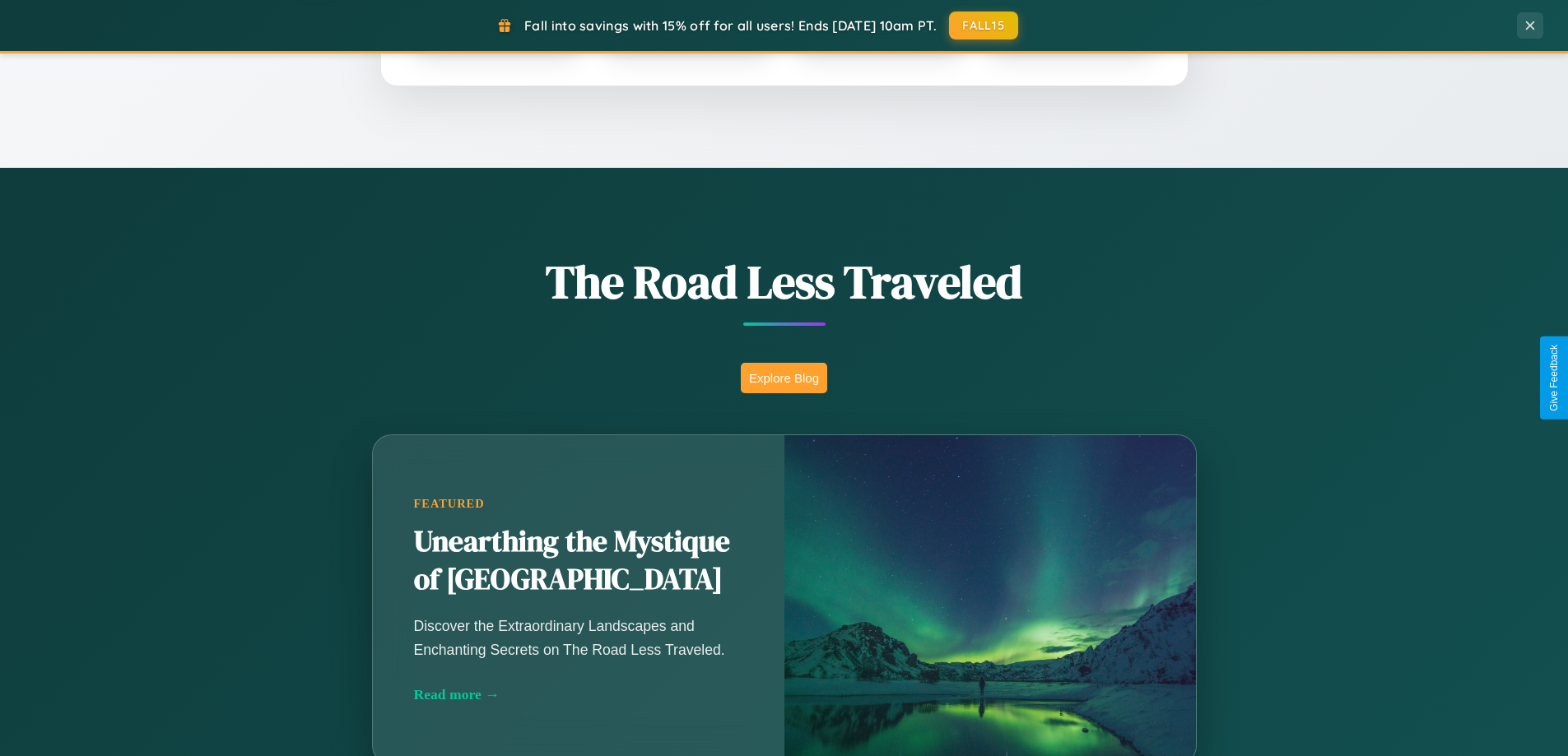
click at [784, 377] on button "Explore Blog" at bounding box center [784, 378] width 86 height 31
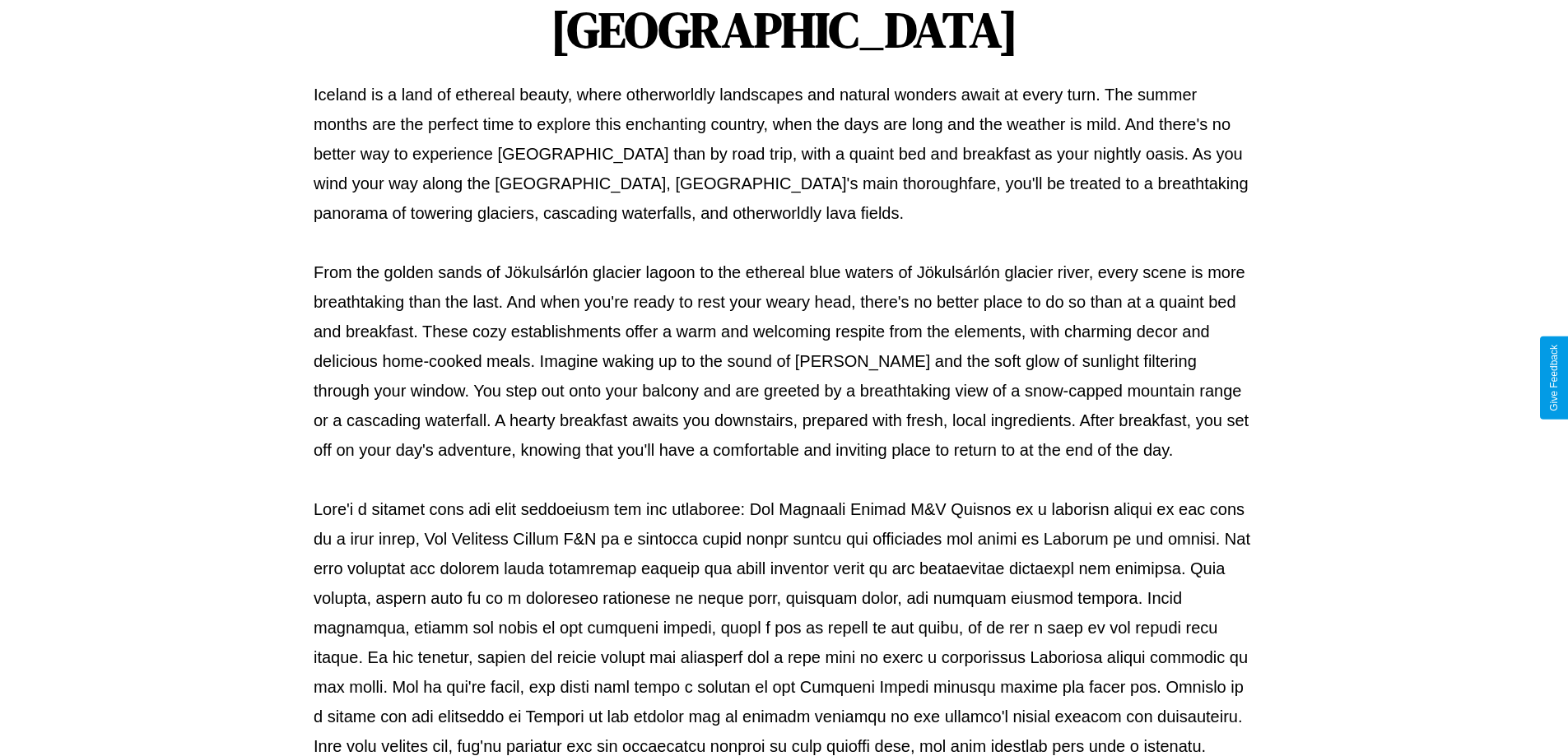
scroll to position [532, 0]
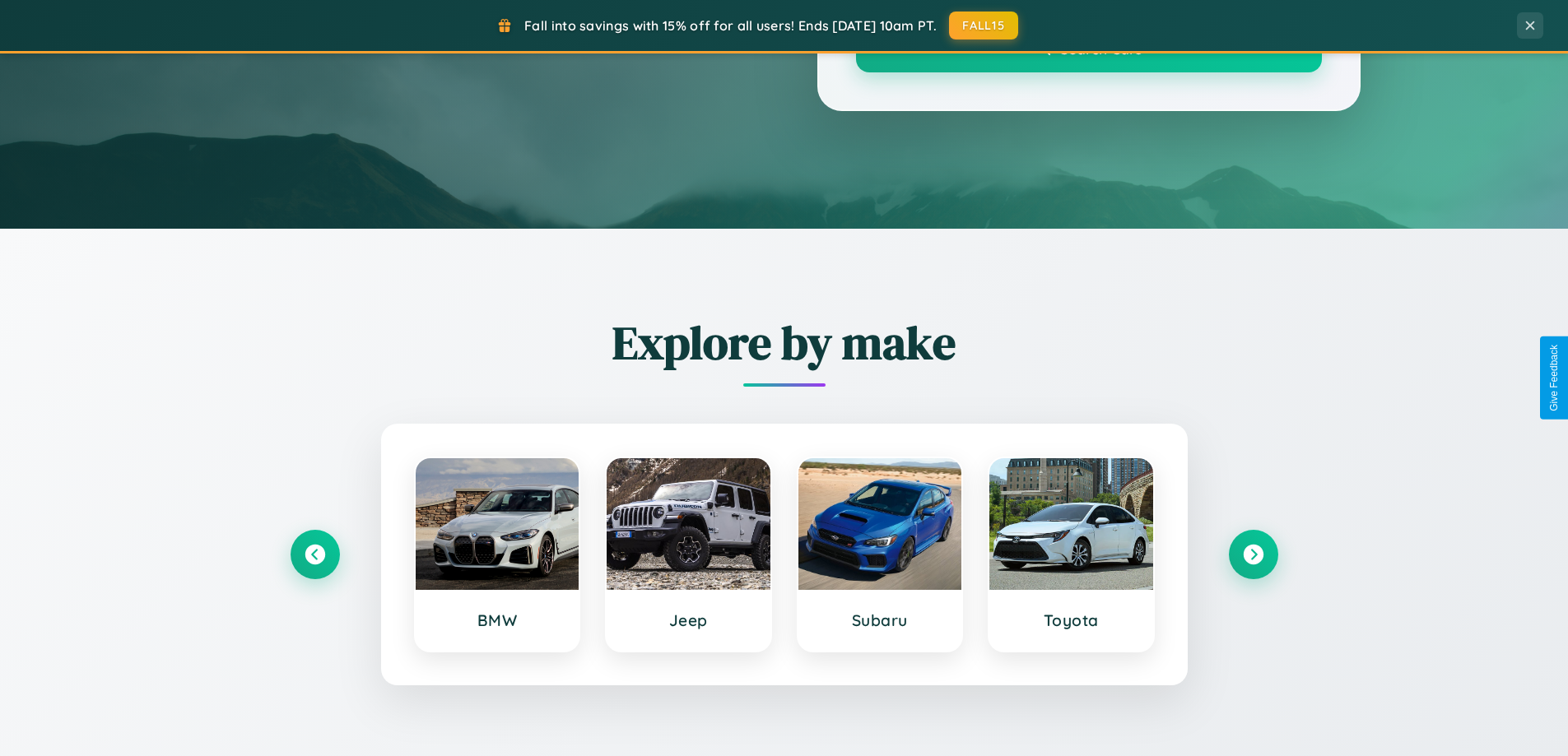
scroll to position [1132, 0]
